Goal: Check status: Check status

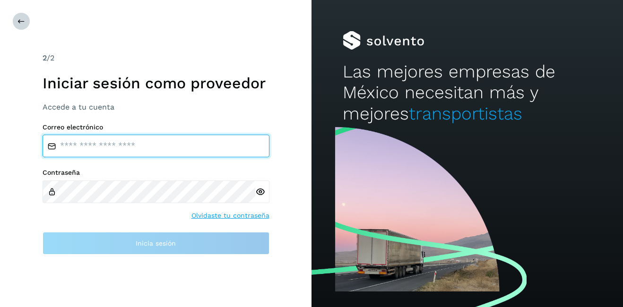
type input "**********"
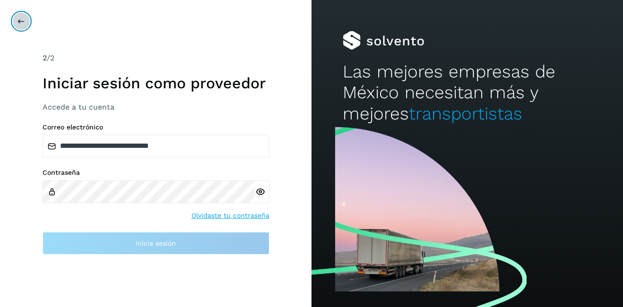
click at [23, 29] on button at bounding box center [21, 21] width 18 height 18
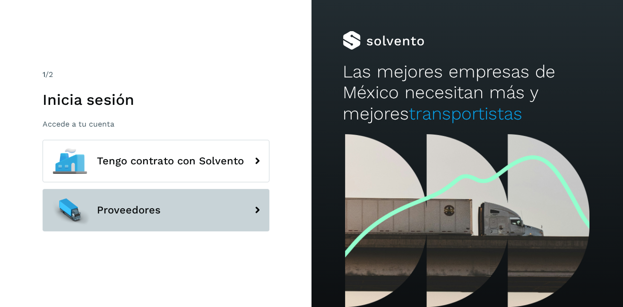
click at [150, 204] on button "Proveedores" at bounding box center [156, 210] width 227 height 43
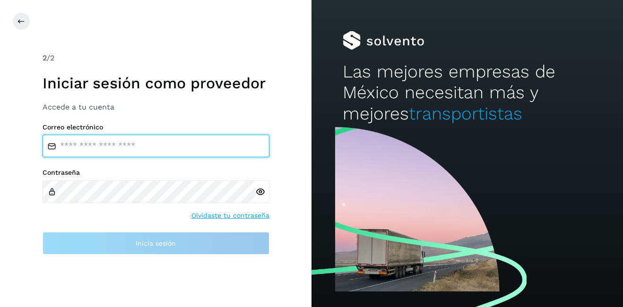
type input "**********"
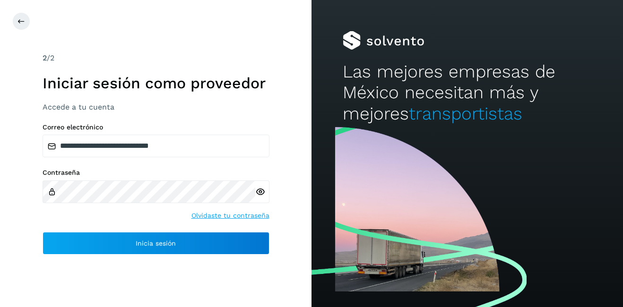
drag, startPoint x: 155, startPoint y: 266, endPoint x: 152, endPoint y: 260, distance: 7.0
click at [154, 265] on div "**********" at bounding box center [155, 153] width 311 height 307
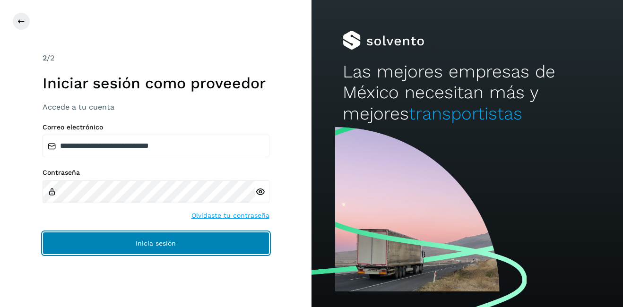
click at [144, 250] on button "Inicia sesión" at bounding box center [156, 243] width 227 height 23
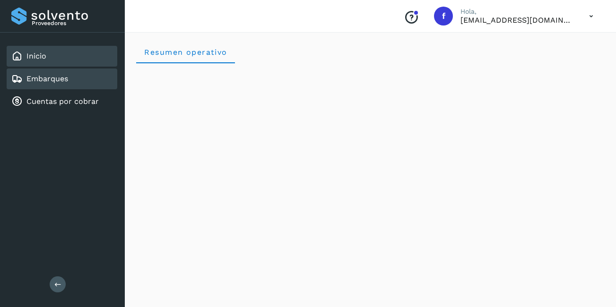
click at [53, 71] on div "Embarques" at bounding box center [62, 79] width 111 height 21
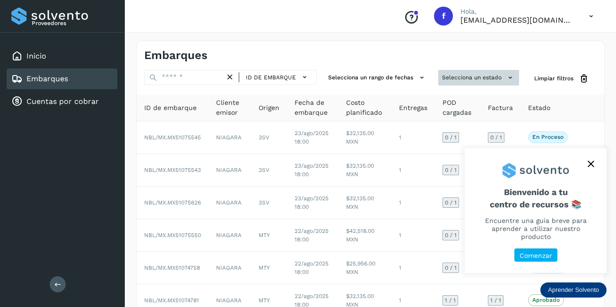
click at [494, 79] on button "Selecciona un estado" at bounding box center [478, 78] width 81 height 16
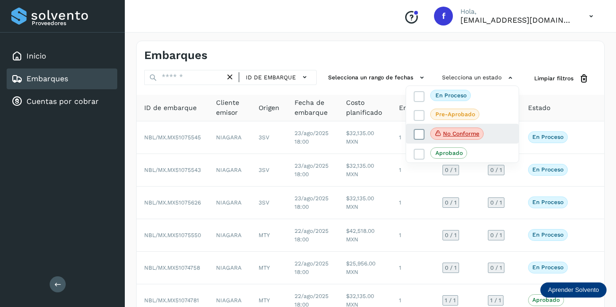
click at [469, 131] on p "No conforme" at bounding box center [461, 133] width 36 height 7
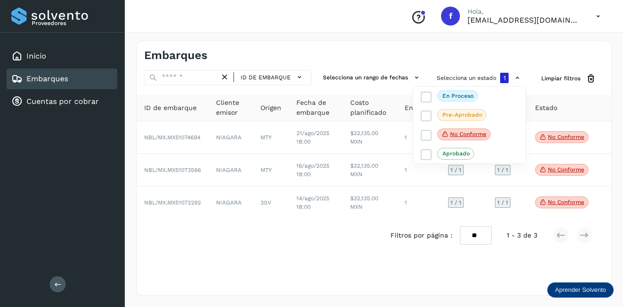
click at [573, 140] on div at bounding box center [311, 153] width 623 height 307
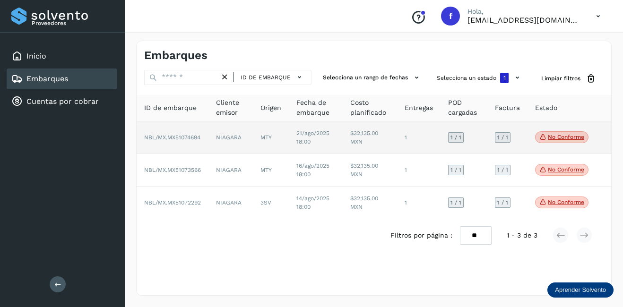
click at [567, 139] on p "No conforme" at bounding box center [566, 137] width 36 height 7
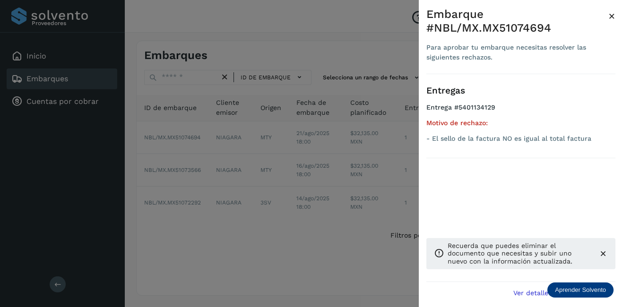
click at [351, 246] on div at bounding box center [311, 153] width 623 height 307
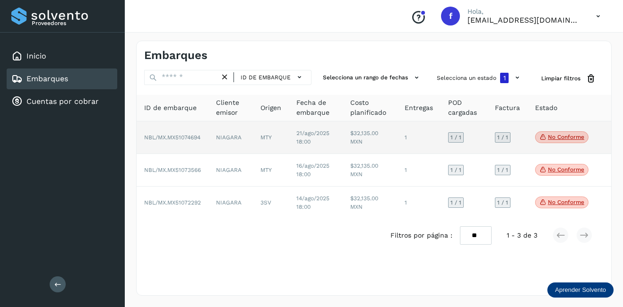
click at [563, 137] on p "No conforme" at bounding box center [566, 137] width 36 height 7
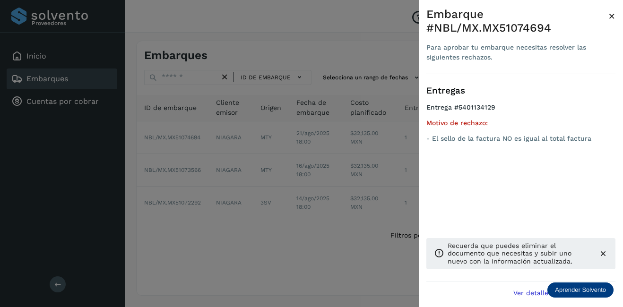
click at [324, 238] on div at bounding box center [311, 153] width 623 height 307
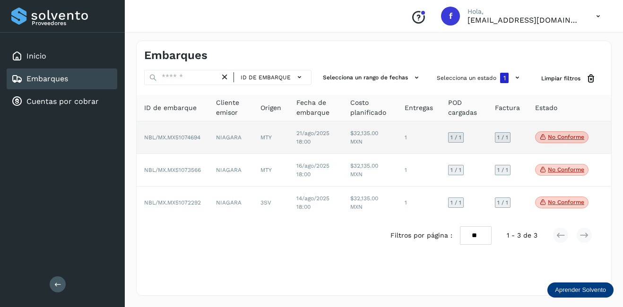
click at [346, 129] on td "$32,135.00 MXN" at bounding box center [370, 137] width 55 height 33
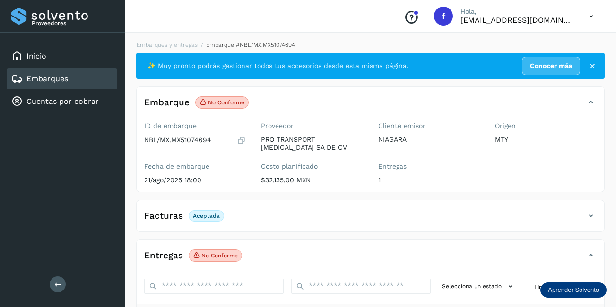
scroll to position [147, 0]
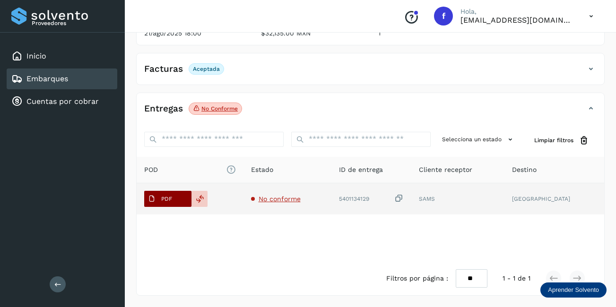
click at [155, 205] on span "PDF" at bounding box center [160, 198] width 32 height 15
click at [160, 194] on span "PDF" at bounding box center [160, 198] width 32 height 15
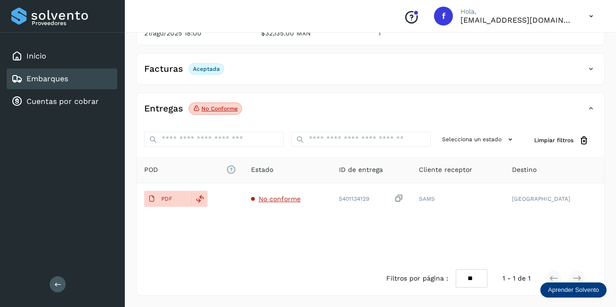
click at [70, 86] on div "Embarques" at bounding box center [62, 79] width 111 height 21
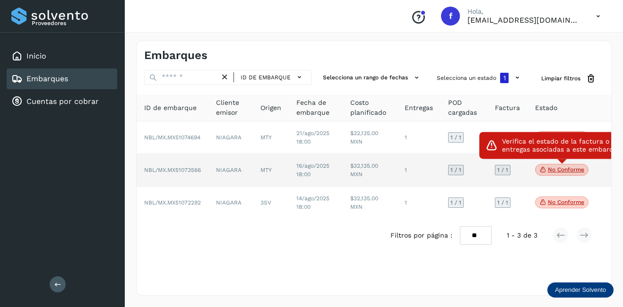
click at [568, 171] on p "No conforme" at bounding box center [566, 169] width 36 height 7
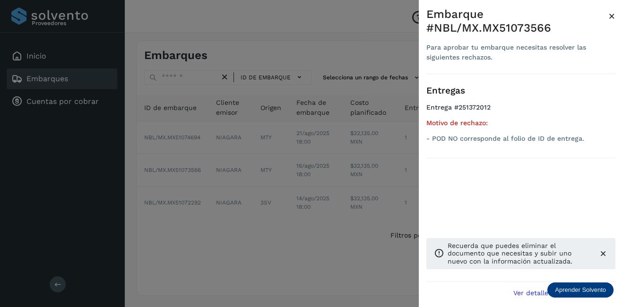
click at [612, 16] on span "×" at bounding box center [611, 15] width 7 height 13
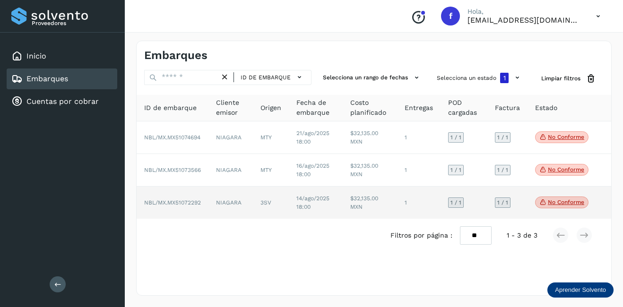
click at [569, 205] on p "No conforme" at bounding box center [566, 202] width 36 height 7
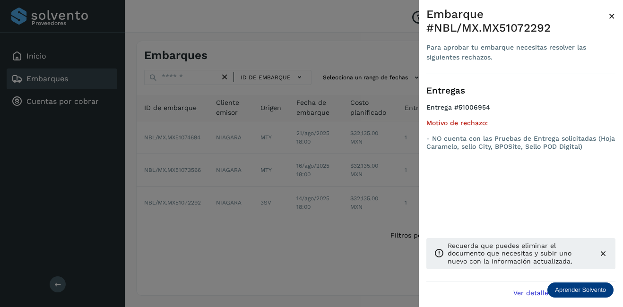
click at [611, 15] on span "×" at bounding box center [611, 15] width 7 height 13
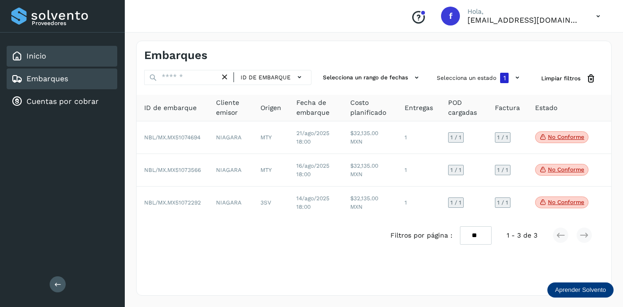
click at [69, 62] on div "Inicio" at bounding box center [62, 56] width 111 height 21
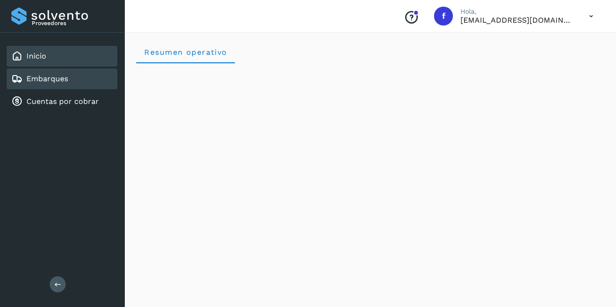
click at [74, 72] on div "Embarques" at bounding box center [62, 79] width 111 height 21
